Goal: Download file/media

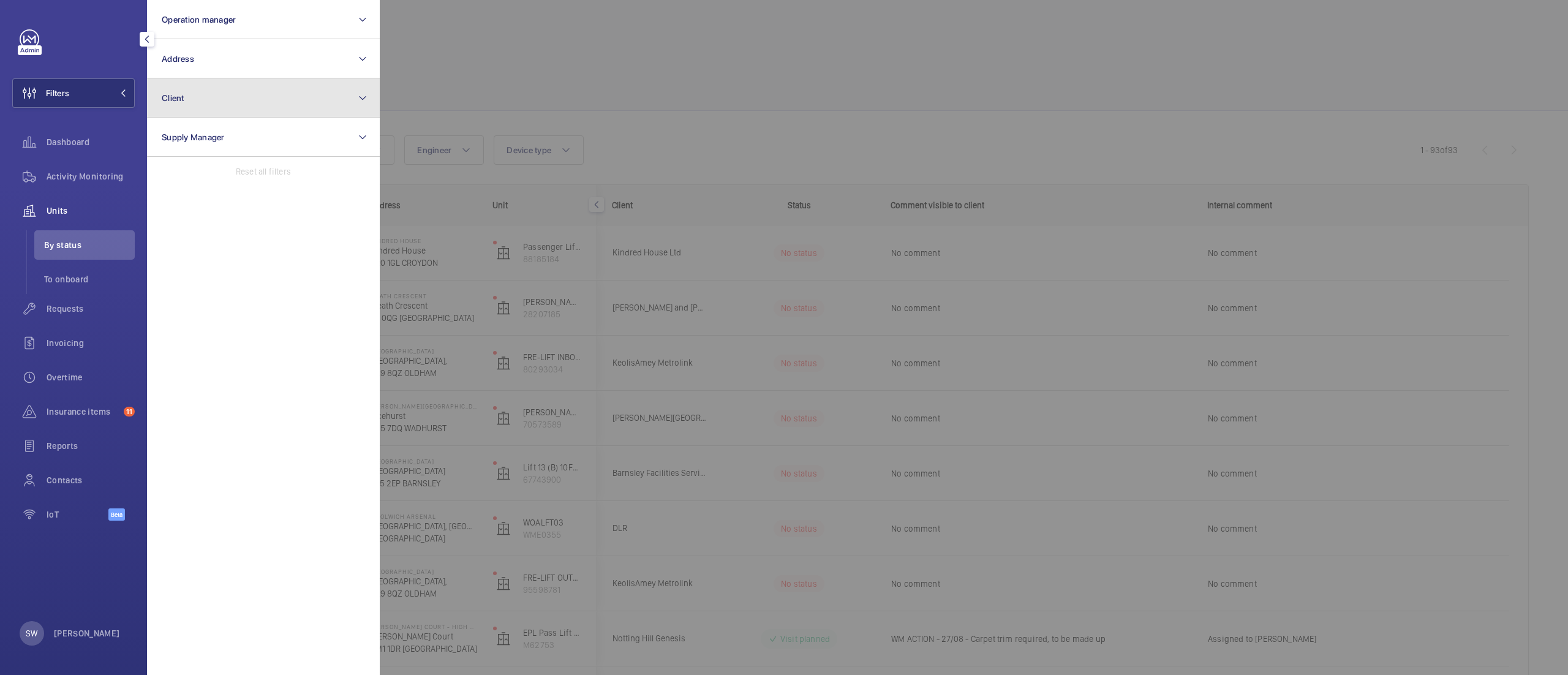
click at [212, 109] on button "Client" at bounding box center [263, 98] width 233 height 39
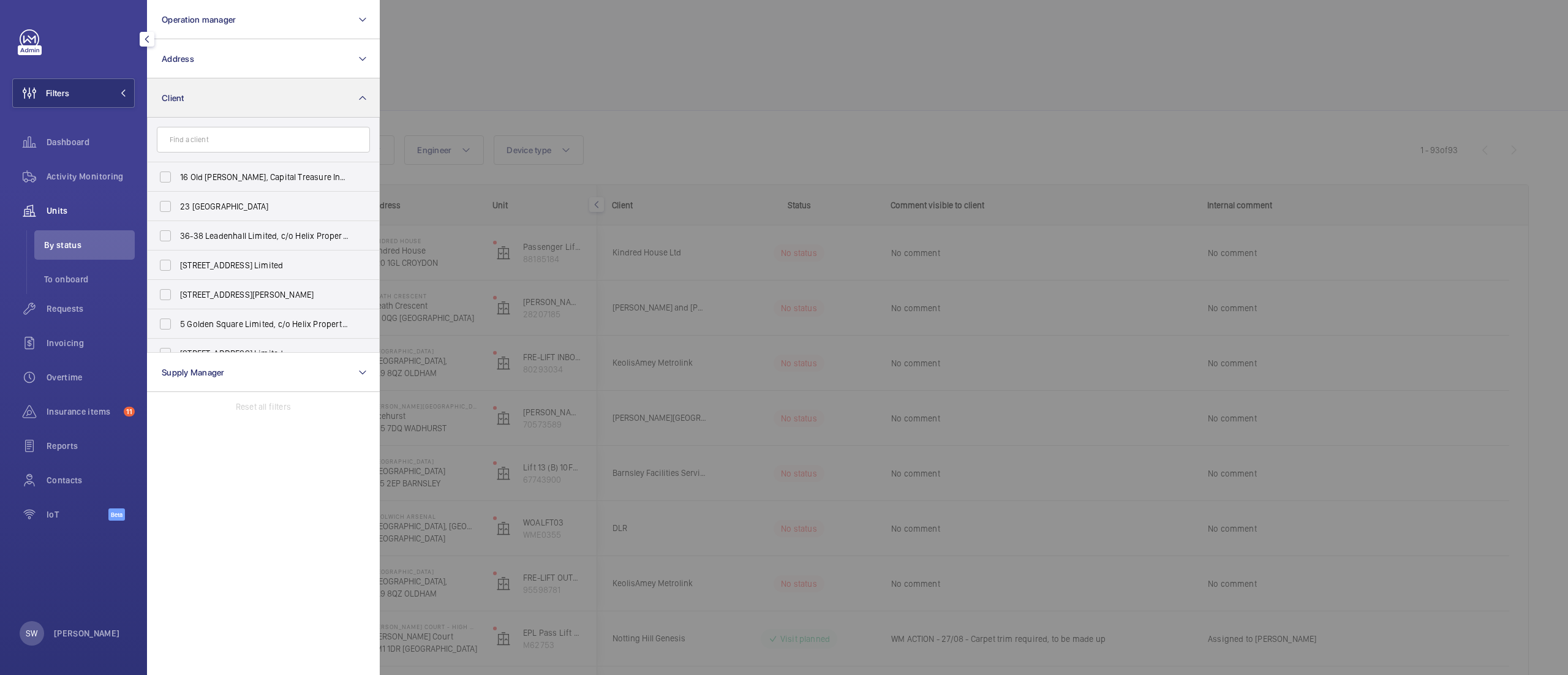
scroll to position [4739, 0]
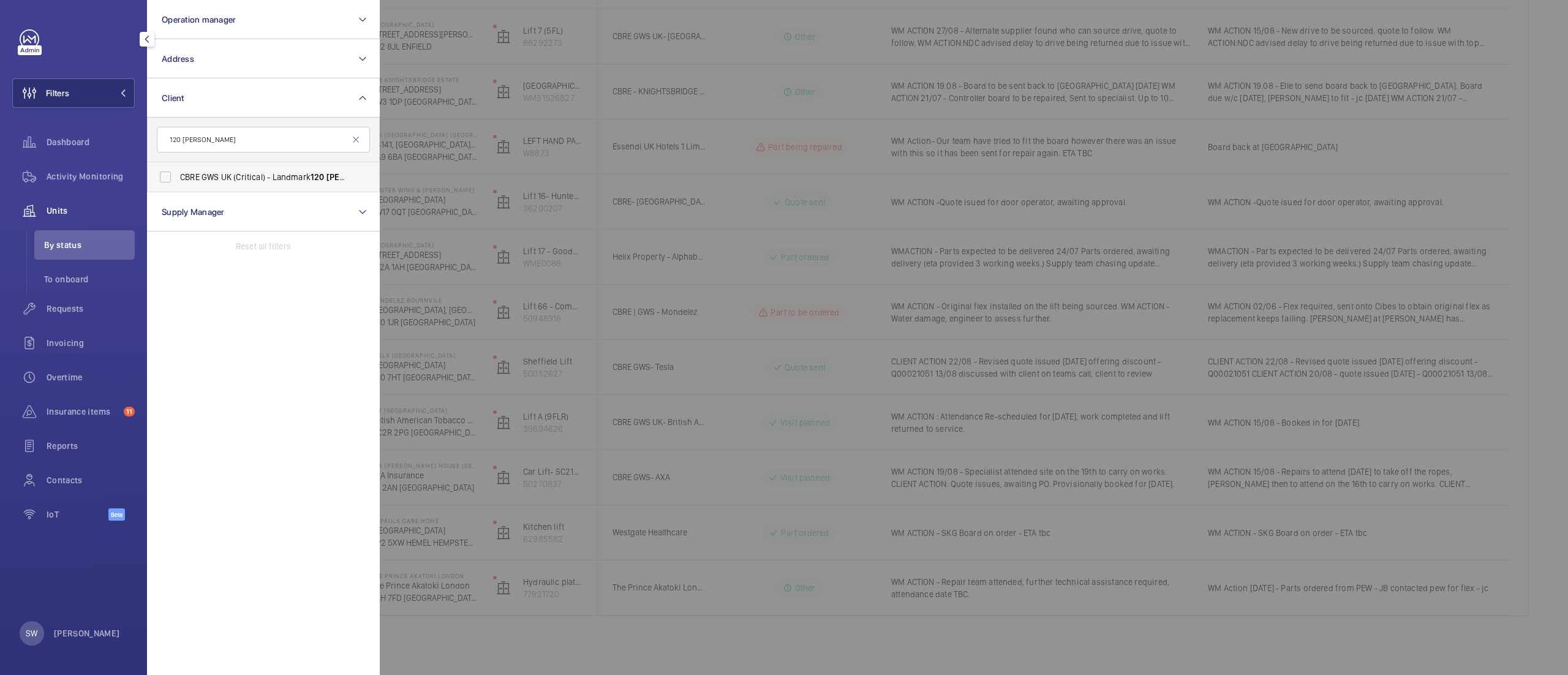
type input "120 [PERSON_NAME]"
click at [219, 174] on span "CBRE GWS UK (Critical) - Landmark [STREET_ADDRESS][PERSON_NAME]" at bounding box center [264, 177] width 168 height 12
click at [177, 174] on input "CBRE GWS UK (Critical) - Landmark [STREET_ADDRESS][PERSON_NAME]" at bounding box center [165, 177] width 25 height 25
checkbox input "true"
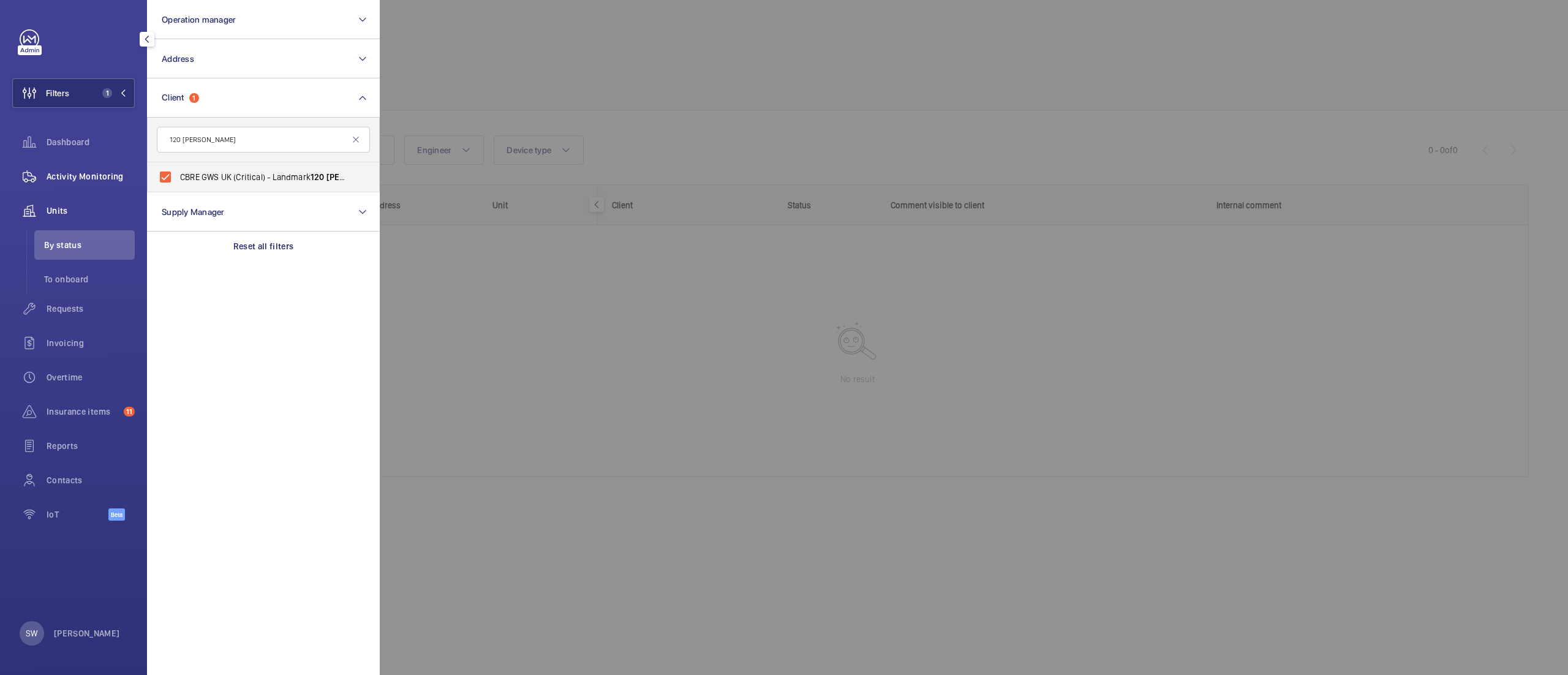
click at [101, 168] on div "Activity Monitoring" at bounding box center [74, 177] width 123 height 29
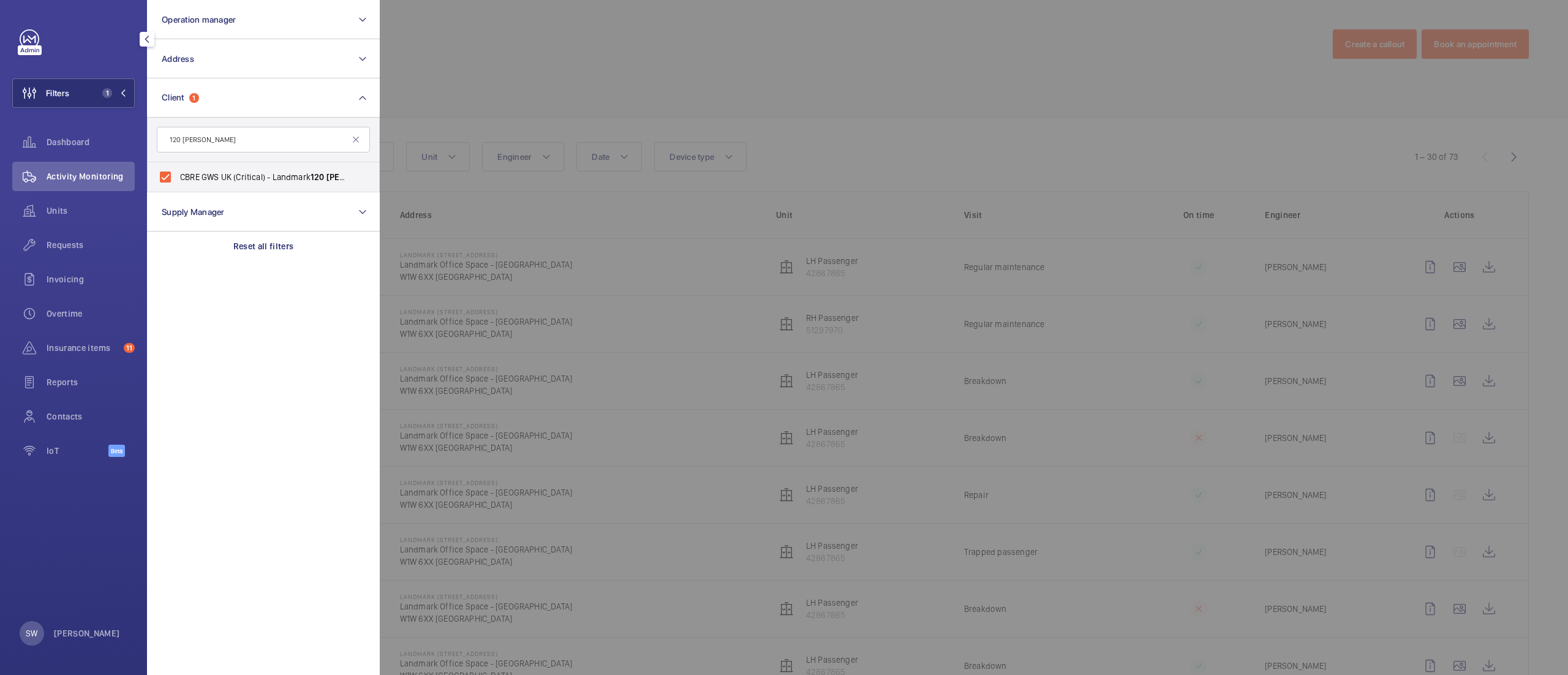
click at [1091, 100] on div at bounding box center [1163, 337] width 1568 height 675
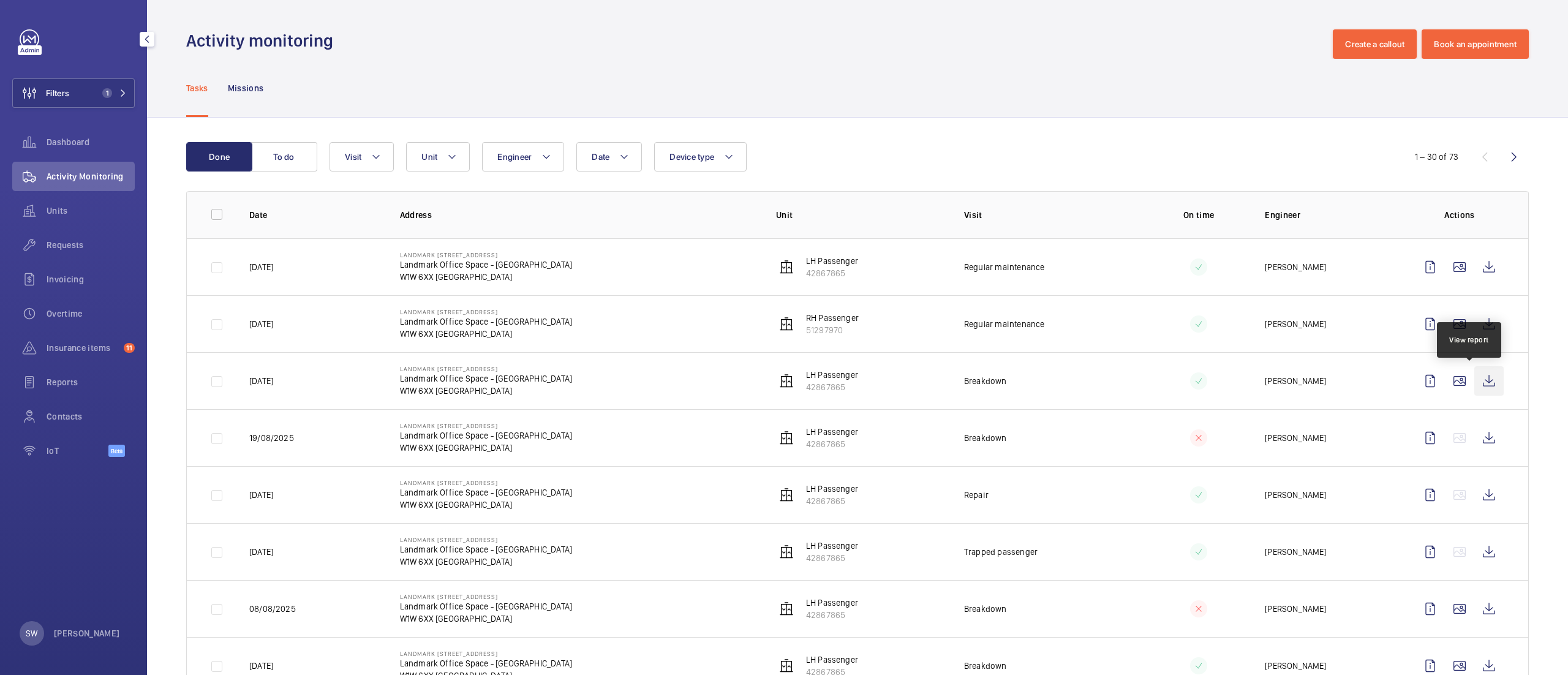
click at [1475, 379] on wm-front-icon-button at bounding box center [1489, 381] width 29 height 29
drag, startPoint x: 484, startPoint y: 397, endPoint x: 380, endPoint y: 367, distance: 108.2
click at [380, 367] on td "Landmark [STREET_ADDRESS] Landmark Office Space - [STREET_ADDRESS]" at bounding box center [568, 381] width 376 height 57
click at [687, 372] on td "Landmark [STREET_ADDRESS] Landmark Office Space - [STREET_ADDRESS]" at bounding box center [568, 381] width 376 height 57
drag, startPoint x: 231, startPoint y: 380, endPoint x: 1346, endPoint y: 372, distance: 1115.0
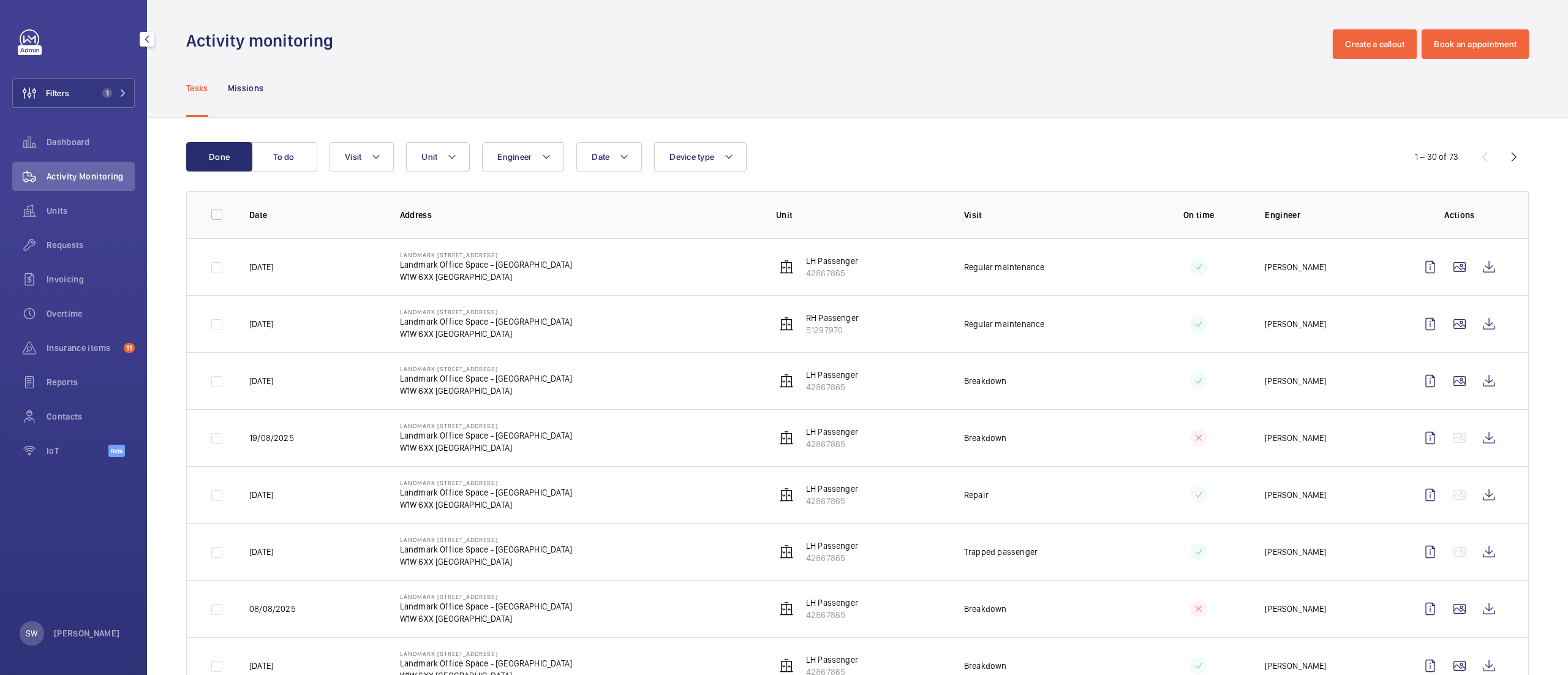
click at [0, 0] on tr "[DATE] Landmark [STREET_ADDRESS] Landmark Office Space - [STREET_ADDRESS] LH Pa…" at bounding box center [0, 0] width 0 height 0
click at [1346, 372] on td "[PERSON_NAME]" at bounding box center [1321, 381] width 151 height 57
drag, startPoint x: 239, startPoint y: 387, endPoint x: 1341, endPoint y: 389, distance: 1102.0
click at [0, 0] on tr "[DATE] Landmark [STREET_ADDRESS] Landmark Office Space - [STREET_ADDRESS] LH Pa…" at bounding box center [0, 0] width 0 height 0
click at [1332, 385] on td "[PERSON_NAME]" at bounding box center [1321, 381] width 151 height 57
